Goal: Complete application form: Complete application form

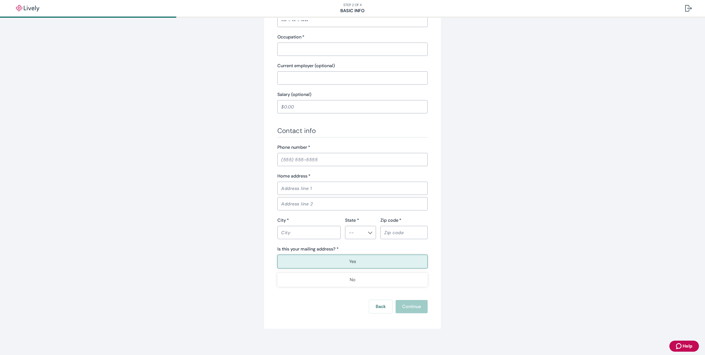
scroll to position [217, 0]
click at [386, 312] on button "Back" at bounding box center [380, 306] width 23 height 13
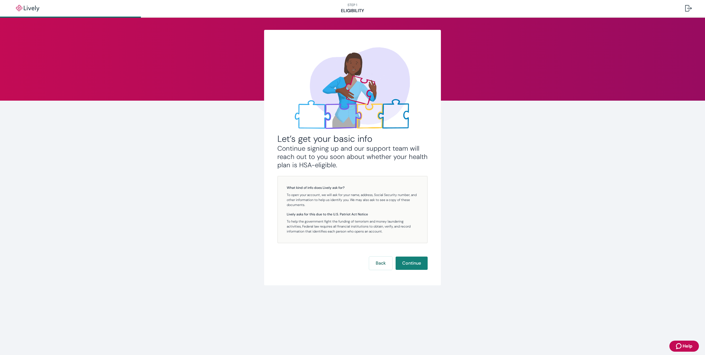
click at [376, 273] on div "Let’s get your basic info Continue signing up and our support team will reach o…" at bounding box center [352, 157] width 177 height 255
click at [379, 264] on button "Back" at bounding box center [380, 263] width 23 height 13
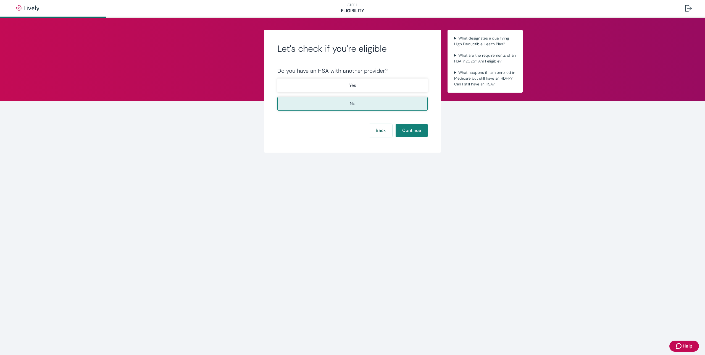
click at [367, 92] on div "Yes No" at bounding box center [353, 94] width 150 height 32
click at [354, 84] on p "Yes" at bounding box center [352, 85] width 7 height 7
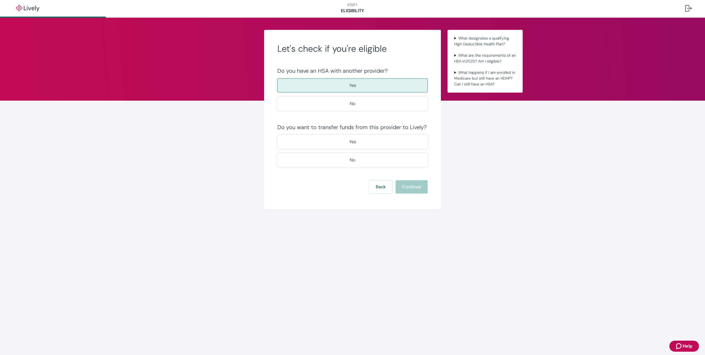
drag, startPoint x: 349, startPoint y: 107, endPoint x: 368, endPoint y: 125, distance: 25.8
click at [349, 107] on button "No" at bounding box center [353, 104] width 150 height 14
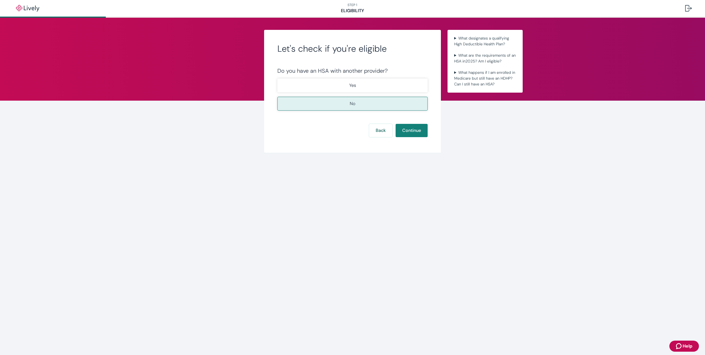
drag, startPoint x: 585, startPoint y: 158, endPoint x: 464, endPoint y: 9, distance: 192.1
click at [581, 146] on div "Let's check if you're eligible Do you have an HSA with another provider? Yes No…" at bounding box center [352, 98] width 705 height 161
click at [424, 139] on div "Let's check if you're eligible Do you have an HSA with another provider? Yes No…" at bounding box center [352, 91] width 177 height 123
click at [414, 133] on button "Continue" at bounding box center [412, 130] width 32 height 13
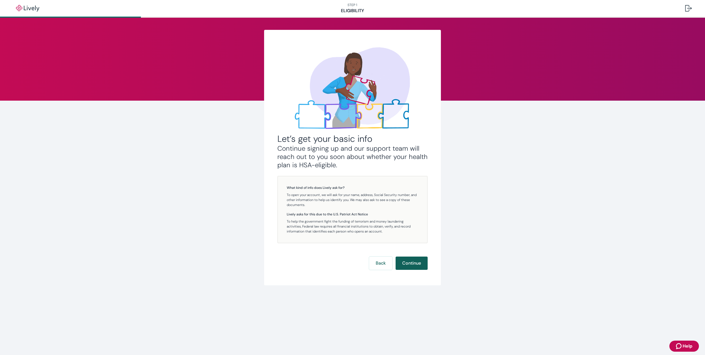
click at [404, 266] on button "Continue" at bounding box center [412, 263] width 32 height 13
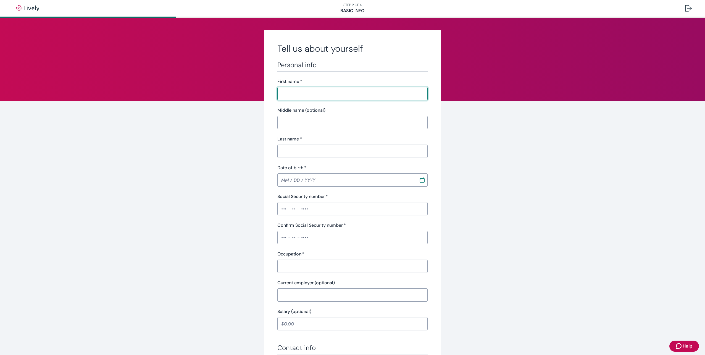
click at [343, 87] on div "First name   * ​" at bounding box center [353, 89] width 150 height 22
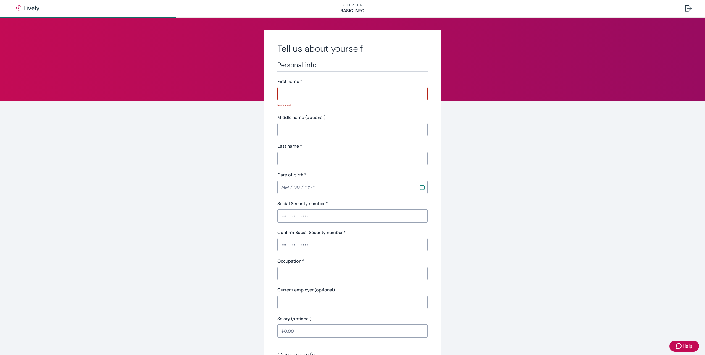
click at [336, 97] on input "First name   *" at bounding box center [353, 93] width 150 height 11
type input "[PERSON_NAME]"
type input "[PHONE_NUMBER]"
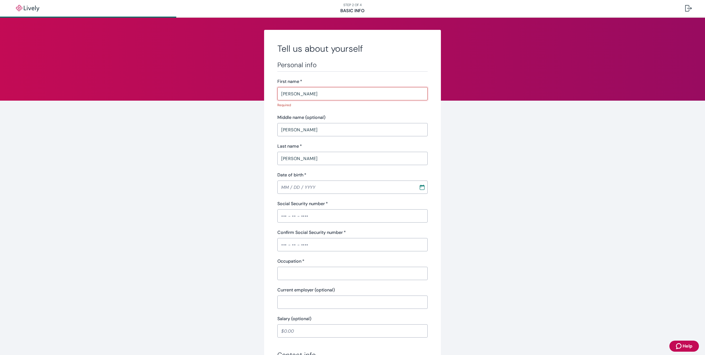
type input "[STREET_ADDRESS][US_STATE]"
type input "[GEOGRAPHIC_DATA]"
type input "92104"
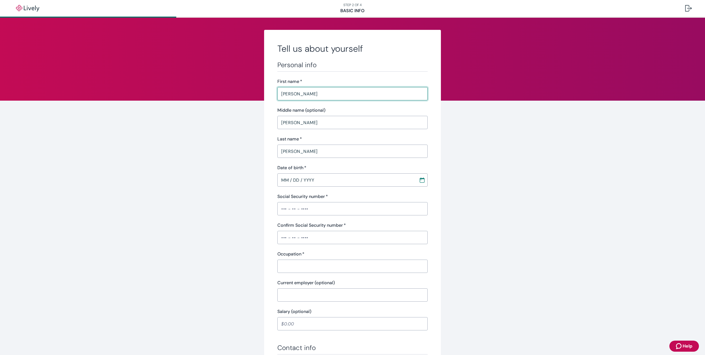
click at [317, 183] on input "MM / DD / YYYY" at bounding box center [347, 179] width 138 height 11
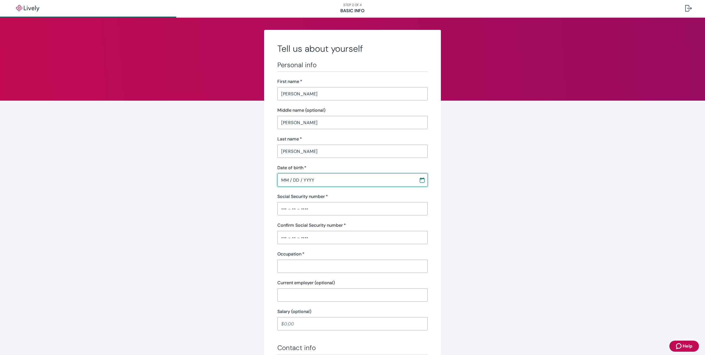
drag, startPoint x: 312, startPoint y: 180, endPoint x: 276, endPoint y: 177, distance: 36.6
click at [278, 177] on input "MM / DD / YYYY" at bounding box center [347, 179] width 138 height 11
type input "MM / DD / YYYY"
click at [288, 209] on div "Social Security number   * ​" at bounding box center [353, 204] width 150 height 22
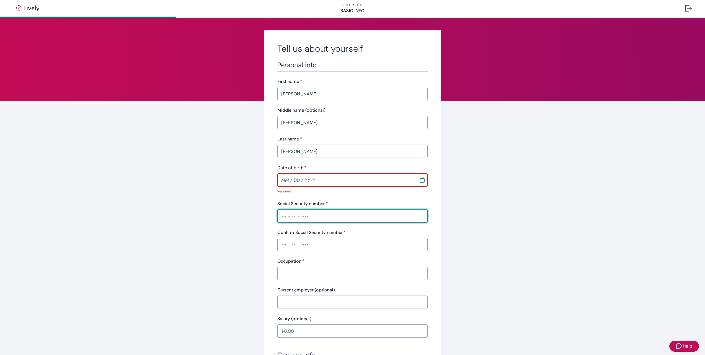
click at [420, 182] on icon "Calendar" at bounding box center [422, 179] width 5 height 5
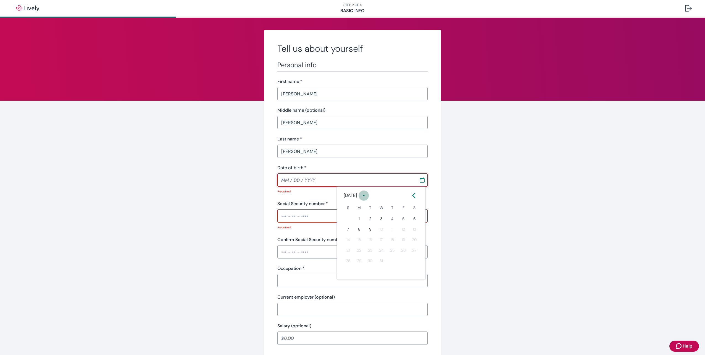
click at [368, 197] on icon "calendar view is open, switch to year view" at bounding box center [363, 195] width 7 height 7
click at [348, 265] on button "1979" at bounding box center [349, 263] width 20 height 10
type input "[DATE]"
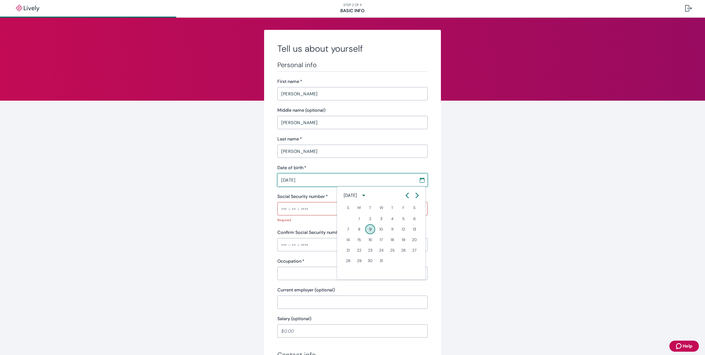
click at [300, 210] on input "Social Security number   *" at bounding box center [353, 208] width 150 height 11
click at [282, 208] on input "Social Security number   *" at bounding box center [353, 208] width 150 height 11
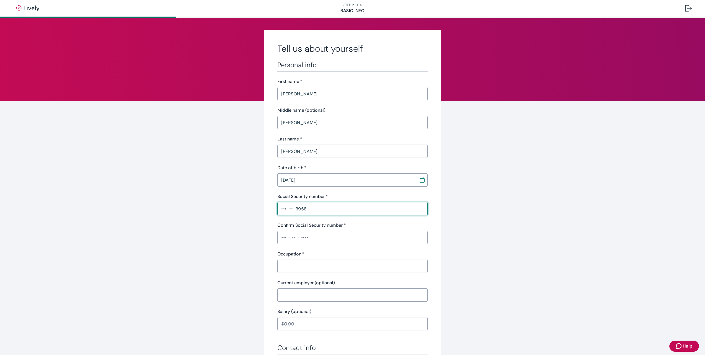
type input "•••-••-3958"
click at [280, 239] on input "Confirm Social Security number   *" at bounding box center [353, 237] width 150 height 11
type input "•••-••-3958"
type input "assistant"
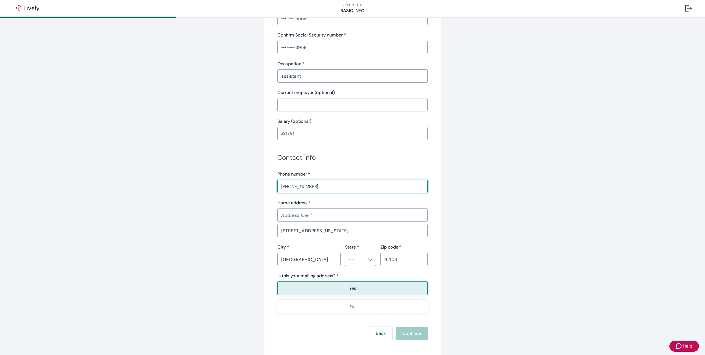
click at [305, 214] on input "Home address   *" at bounding box center [353, 215] width 150 height 11
type input "[STREET_ADDRESS][US_STATE]"
type input "Avidity Bioscience"
type input "CA"
click at [351, 169] on li "CA" at bounding box center [358, 168] width 31 height 10
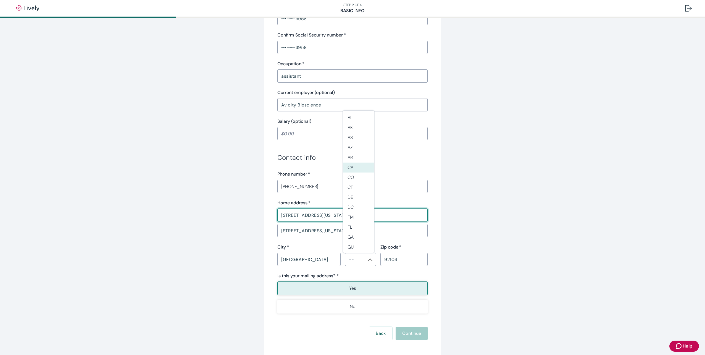
type input "CA"
click at [351, 295] on div "Yes No" at bounding box center [353, 297] width 150 height 32
click at [405, 330] on button "Continue" at bounding box center [412, 333] width 32 height 13
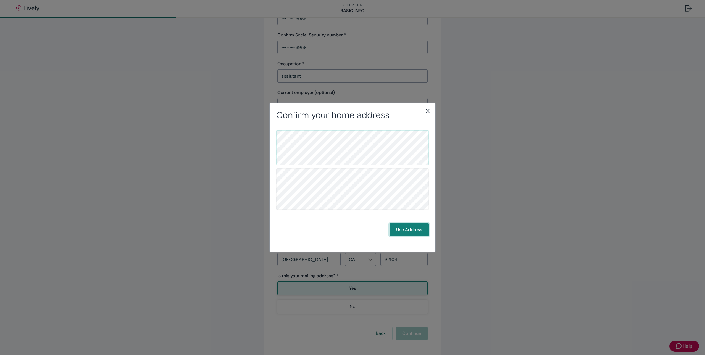
click at [395, 229] on button "Use Address" at bounding box center [409, 229] width 39 height 13
click at [420, 232] on button "Use Address" at bounding box center [409, 229] width 39 height 13
drag, startPoint x: 430, startPoint y: 113, endPoint x: 452, endPoint y: 151, distance: 43.6
click at [430, 112] on icon "close" at bounding box center [428, 111] width 7 height 7
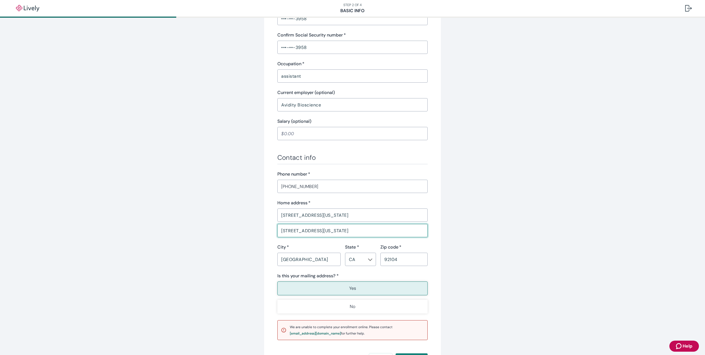
drag, startPoint x: 331, startPoint y: 230, endPoint x: 207, endPoint y: 217, distance: 124.5
click at [208, 217] on div "Tell us about yourself Personal info First name   * [PERSON_NAME] ​ Middle name…" at bounding box center [352, 118] width 705 height 581
type input "3"
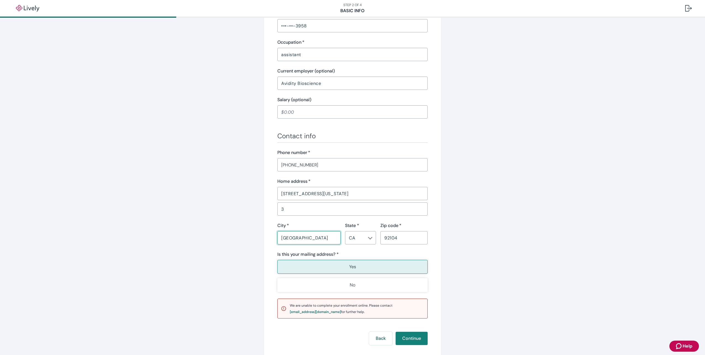
scroll to position [244, 0]
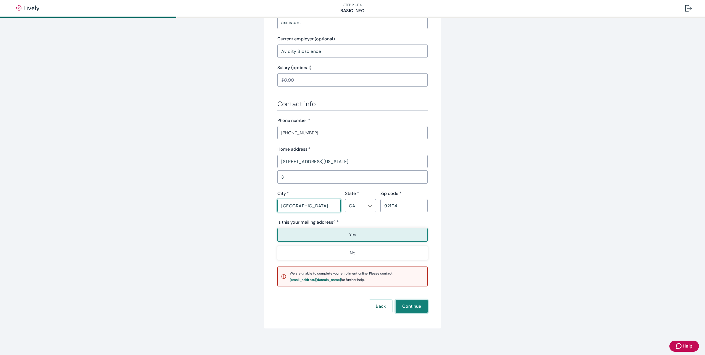
click at [405, 306] on button "Continue" at bounding box center [412, 306] width 32 height 13
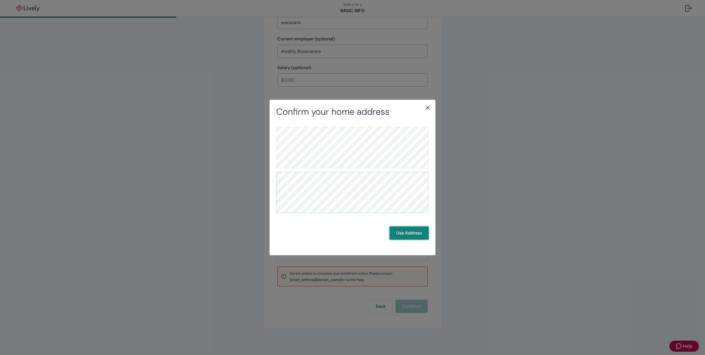
click at [391, 228] on button "Use Address" at bounding box center [409, 232] width 39 height 13
click at [408, 235] on button "Use Address" at bounding box center [409, 232] width 39 height 13
click at [430, 110] on icon "close" at bounding box center [428, 107] width 7 height 7
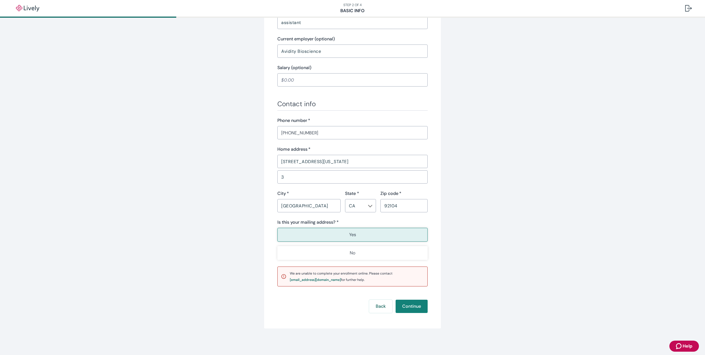
click at [473, 180] on div "Tell us about yourself Personal info First name   * [PERSON_NAME] ​ Middle name…" at bounding box center [352, 57] width 265 height 542
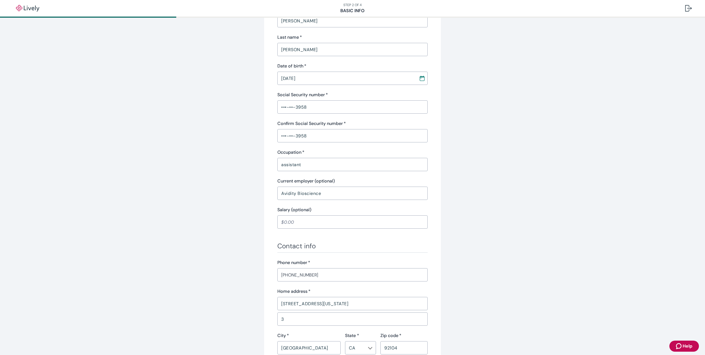
scroll to position [0, 0]
